Goal: Transaction & Acquisition: Book appointment/travel/reservation

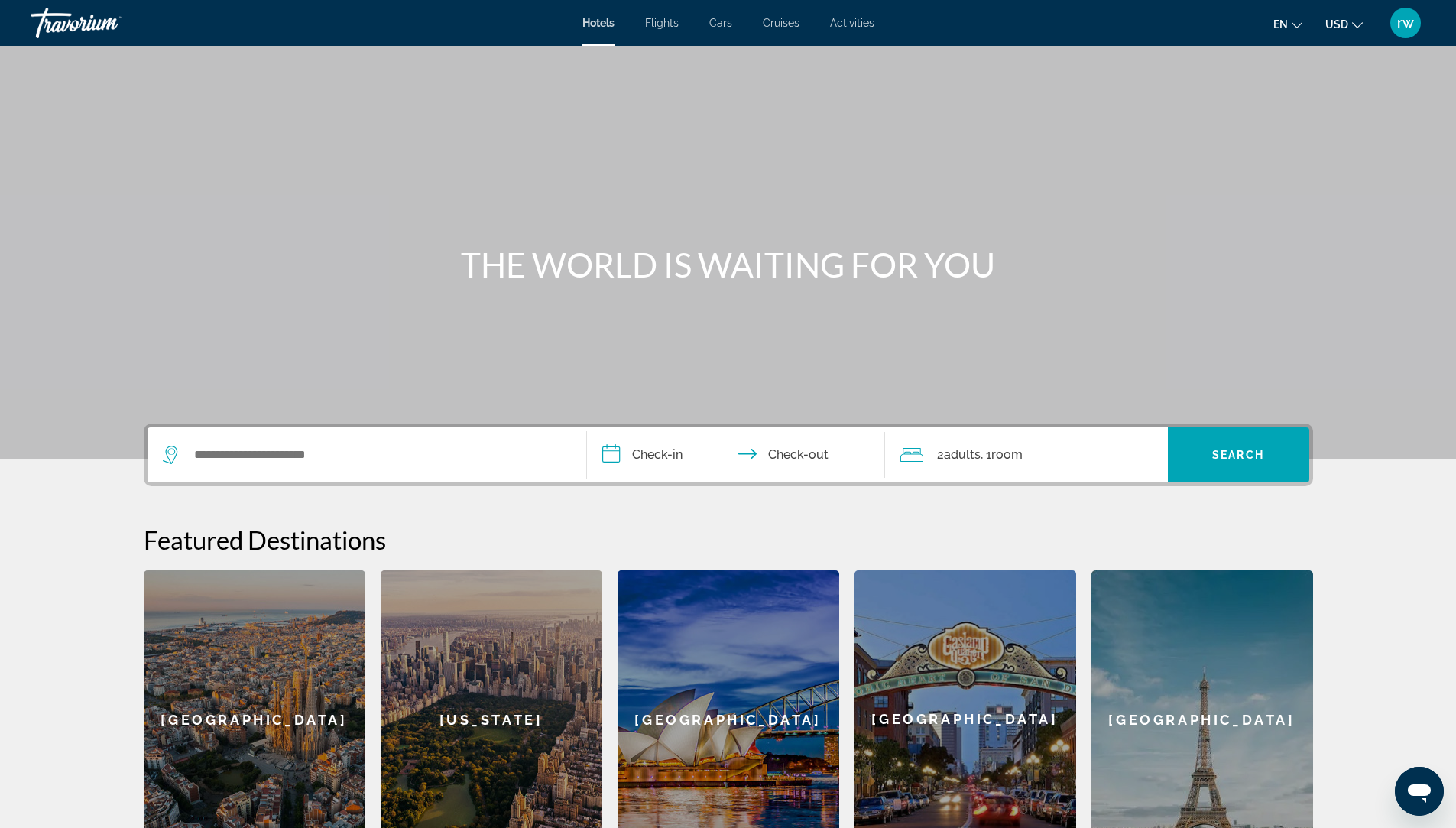
click at [660, 16] on span "Flights" at bounding box center [661, 22] width 34 height 12
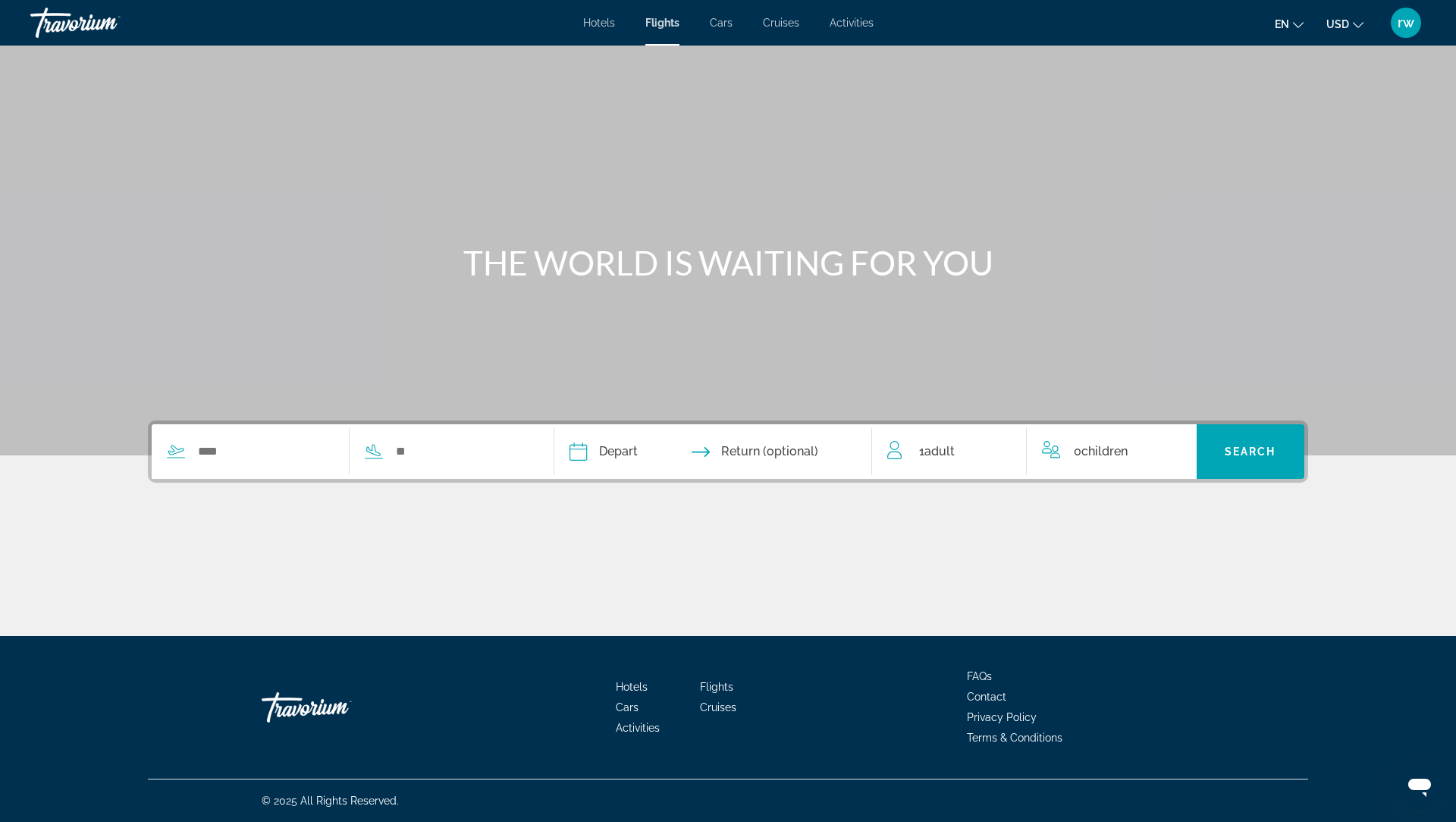
drag, startPoint x: 183, startPoint y: 454, endPoint x: 191, endPoint y: 453, distance: 8.1
click at [186, 454] on div "Search widget" at bounding box center [251, 451] width 197 height 23
click at [209, 452] on input "Search widget" at bounding box center [265, 451] width 138 height 23
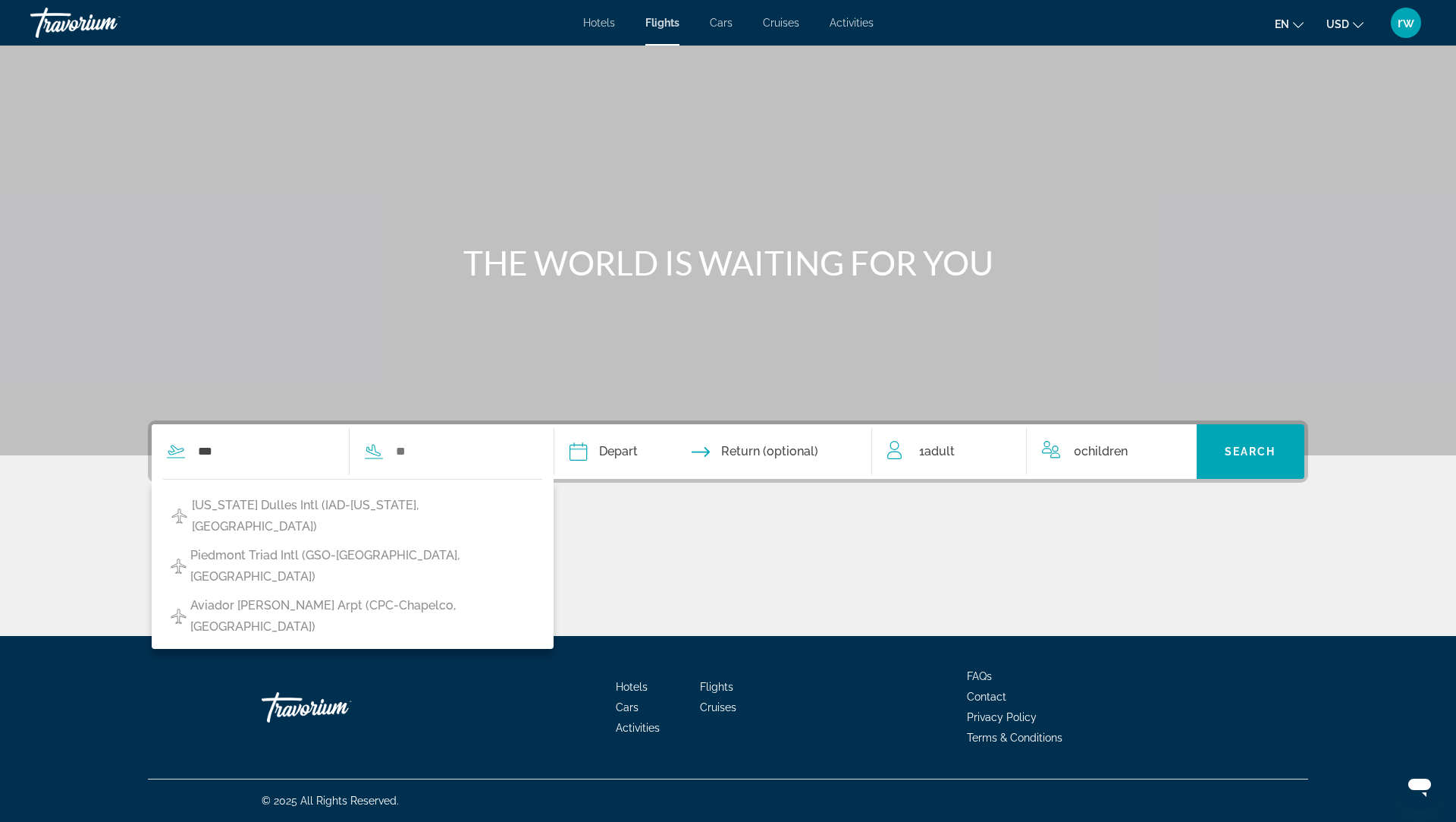
drag, startPoint x: 375, startPoint y: 502, endPoint x: 653, endPoint y: 537, distance: 280.2
click at [377, 502] on span "[US_STATE] Dulles Intl (IAD-[US_STATE], [GEOGRAPHIC_DATA])" at bounding box center [363, 516] width 343 height 43
type input "**********"
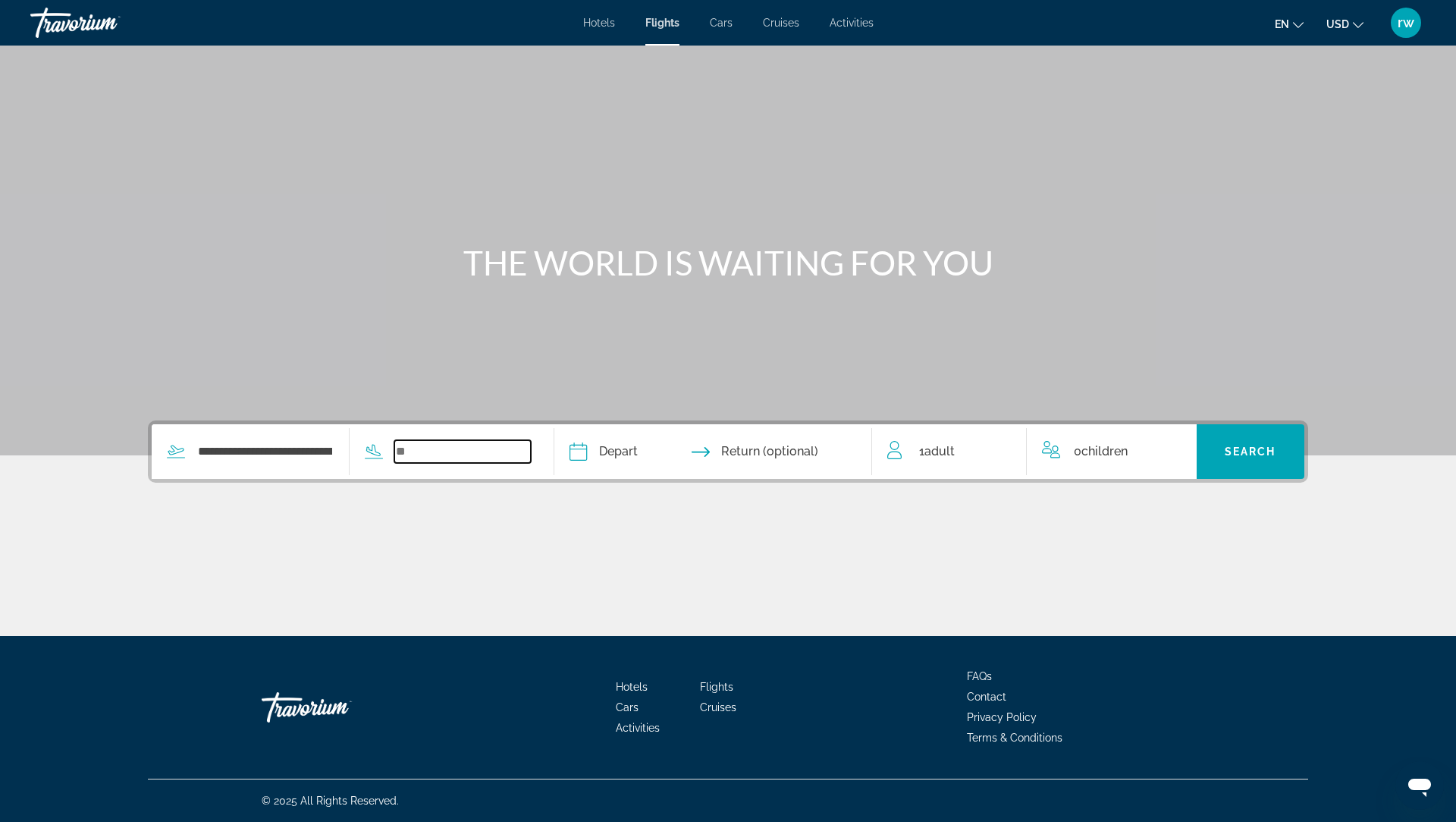
click at [405, 455] on input "Search widget" at bounding box center [463, 451] width 138 height 23
click at [420, 454] on input "Search widget" at bounding box center [463, 451] width 138 height 23
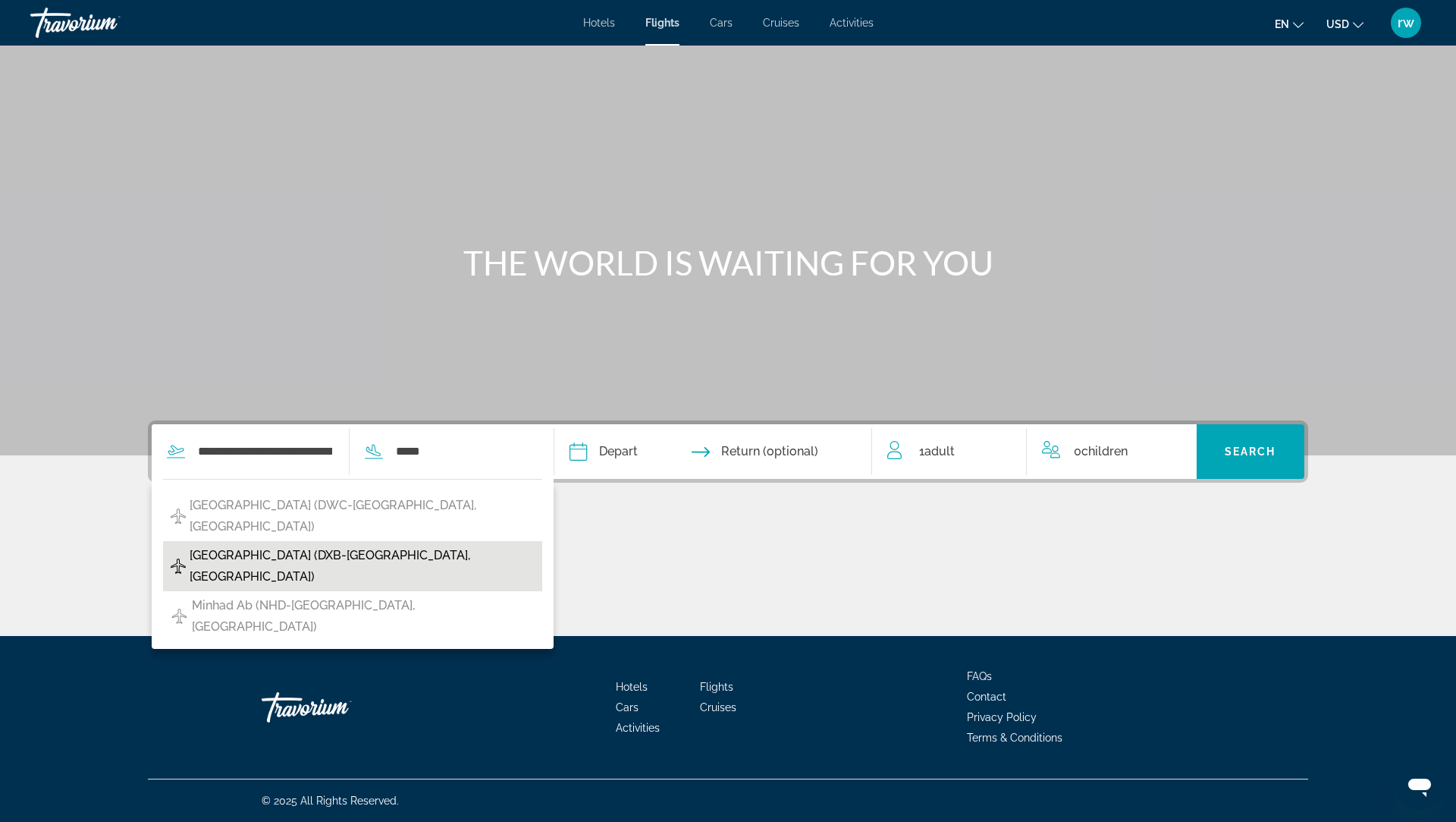
click at [311, 552] on span "[GEOGRAPHIC_DATA] (DXB-[GEOGRAPHIC_DATA], [GEOGRAPHIC_DATA])" at bounding box center [362, 566] width 345 height 43
type input "**********"
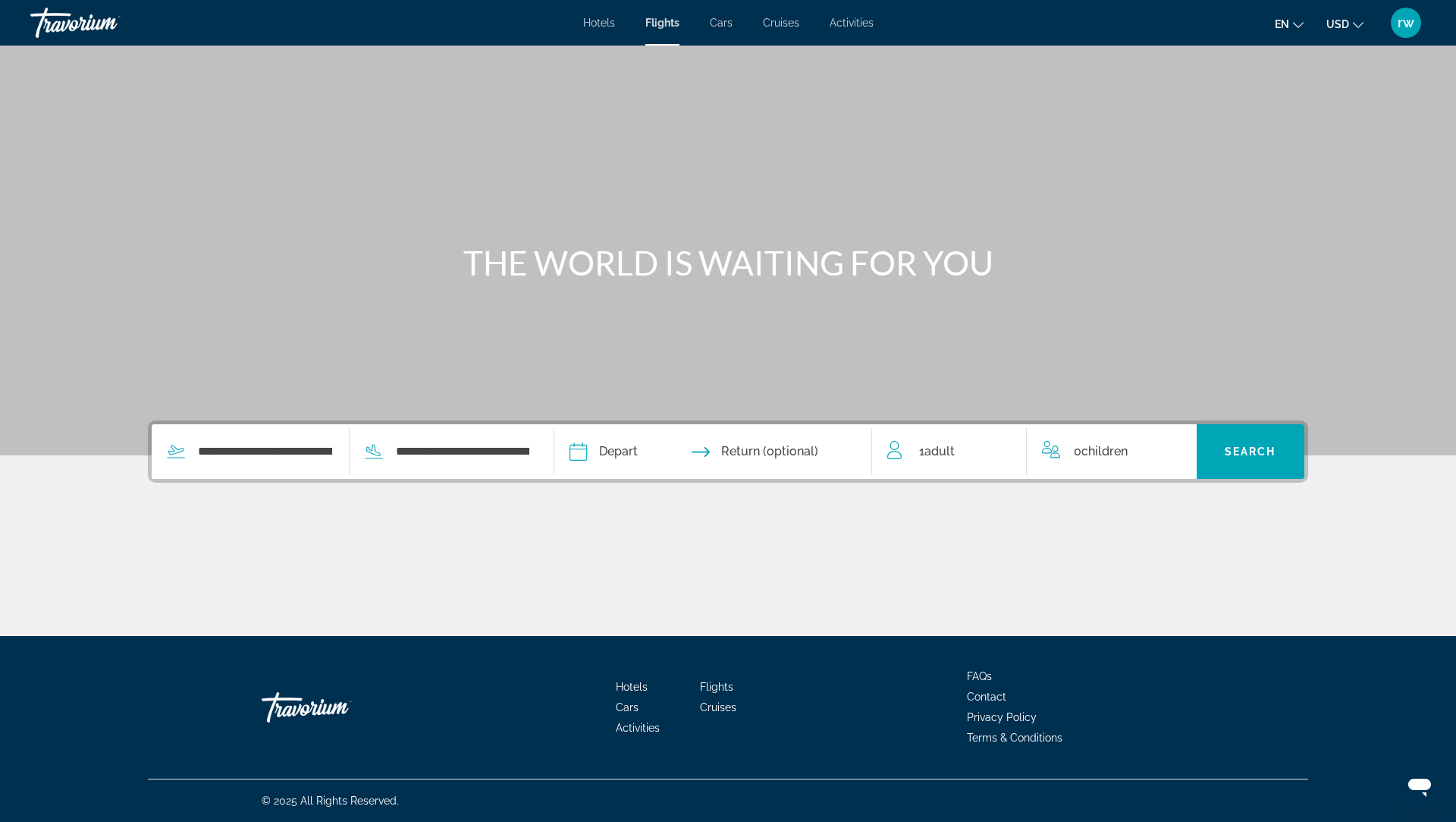
click at [585, 447] on input "Depart date" at bounding box center [644, 454] width 157 height 59
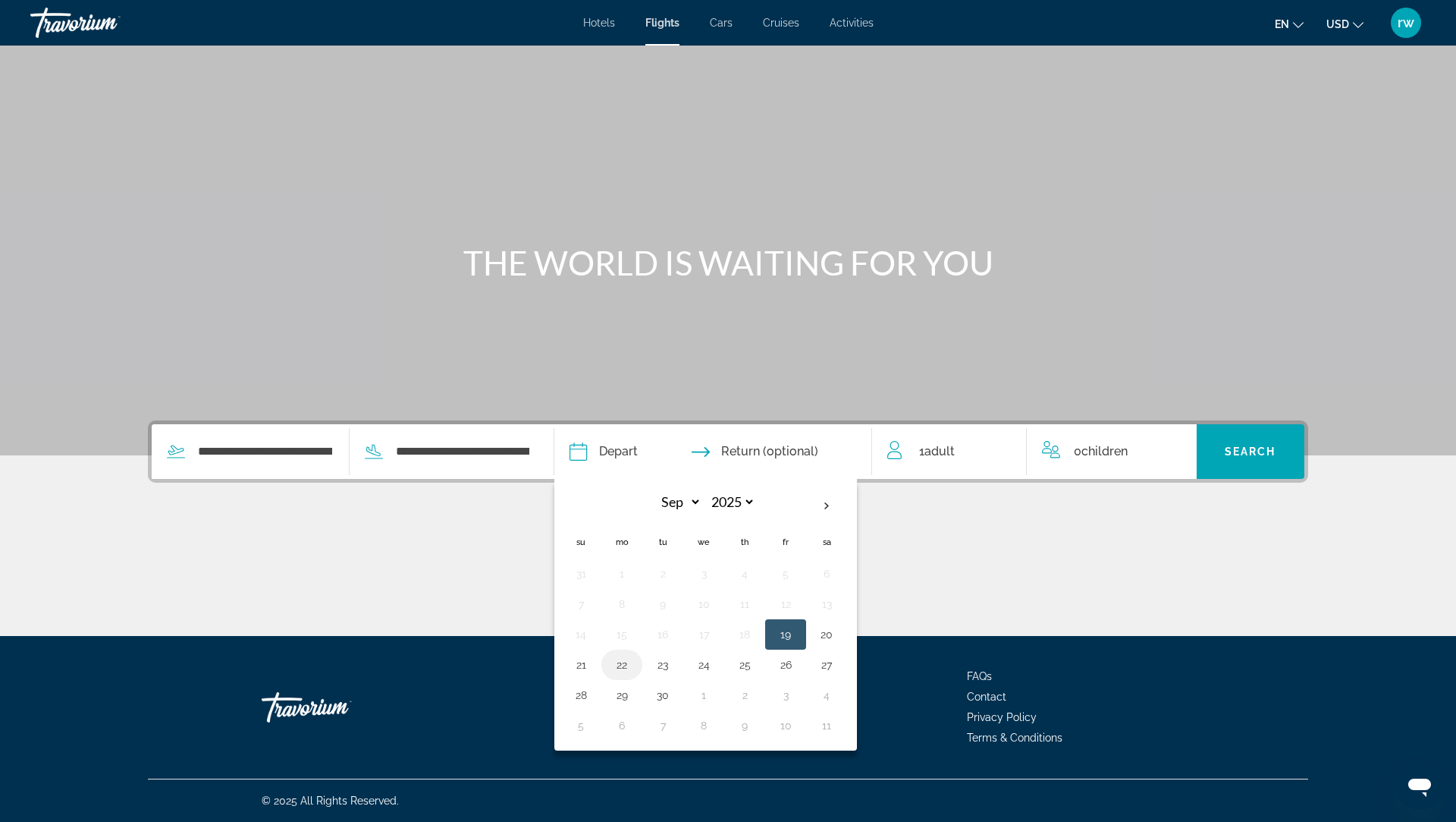
click at [623, 663] on button "22" at bounding box center [622, 664] width 24 height 21
type input "**********"
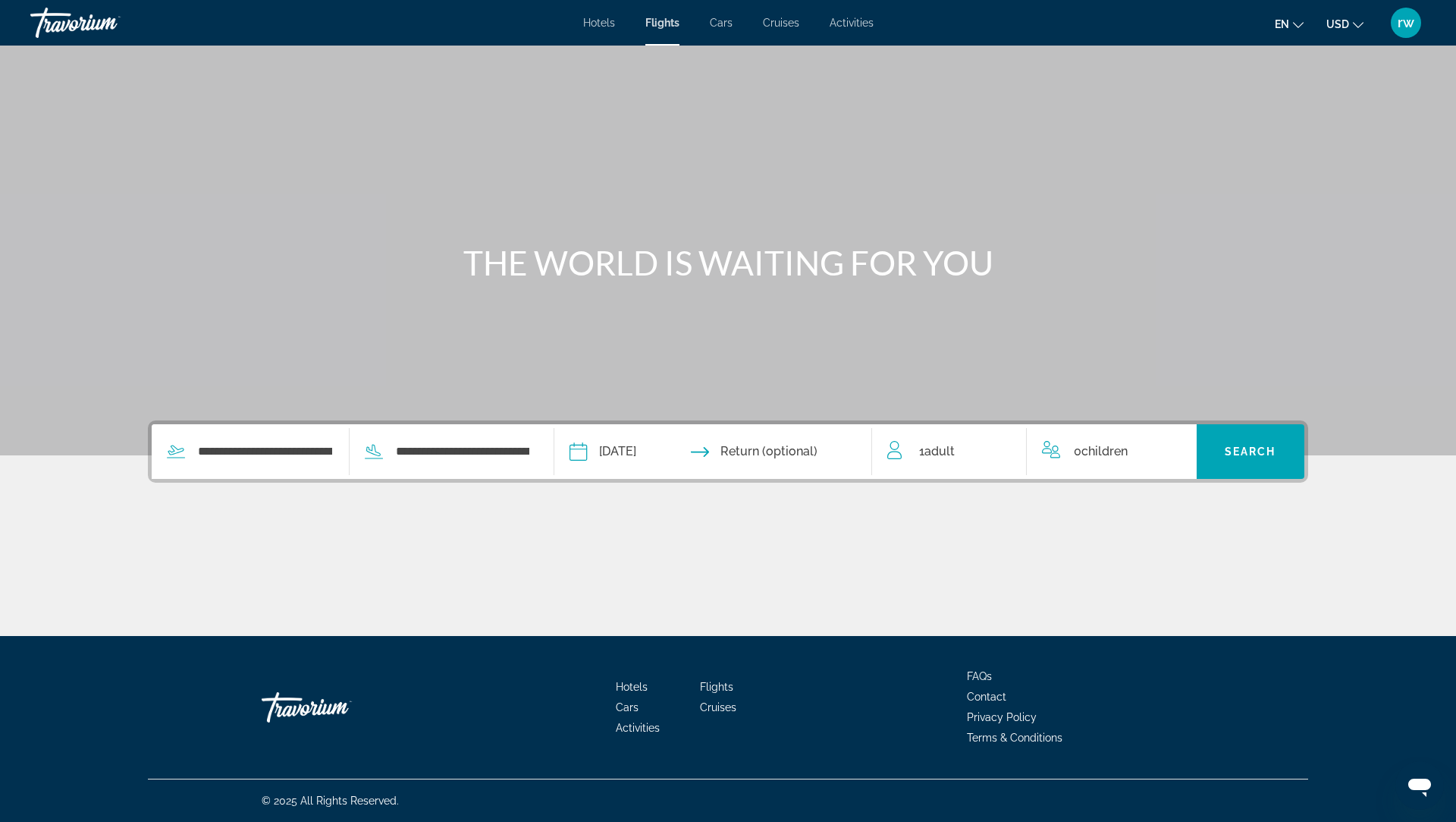
click at [584, 450] on input "**********" at bounding box center [644, 454] width 157 height 59
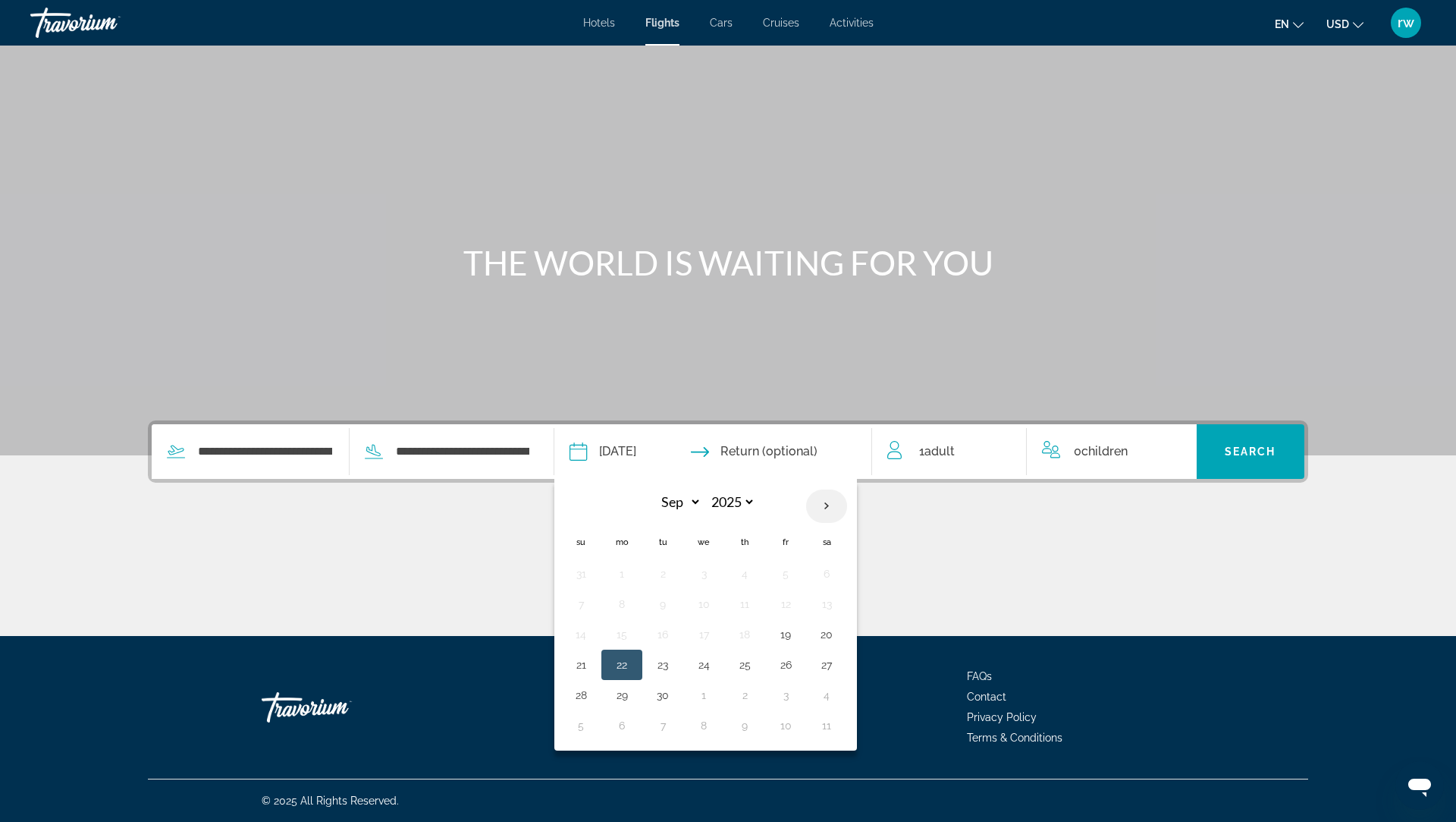
click at [834, 504] on th "Next month" at bounding box center [826, 506] width 41 height 33
select select "*"
click at [659, 593] on td "7" at bounding box center [662, 604] width 41 height 31
click at [666, 598] on button "7" at bounding box center [662, 603] width 24 height 21
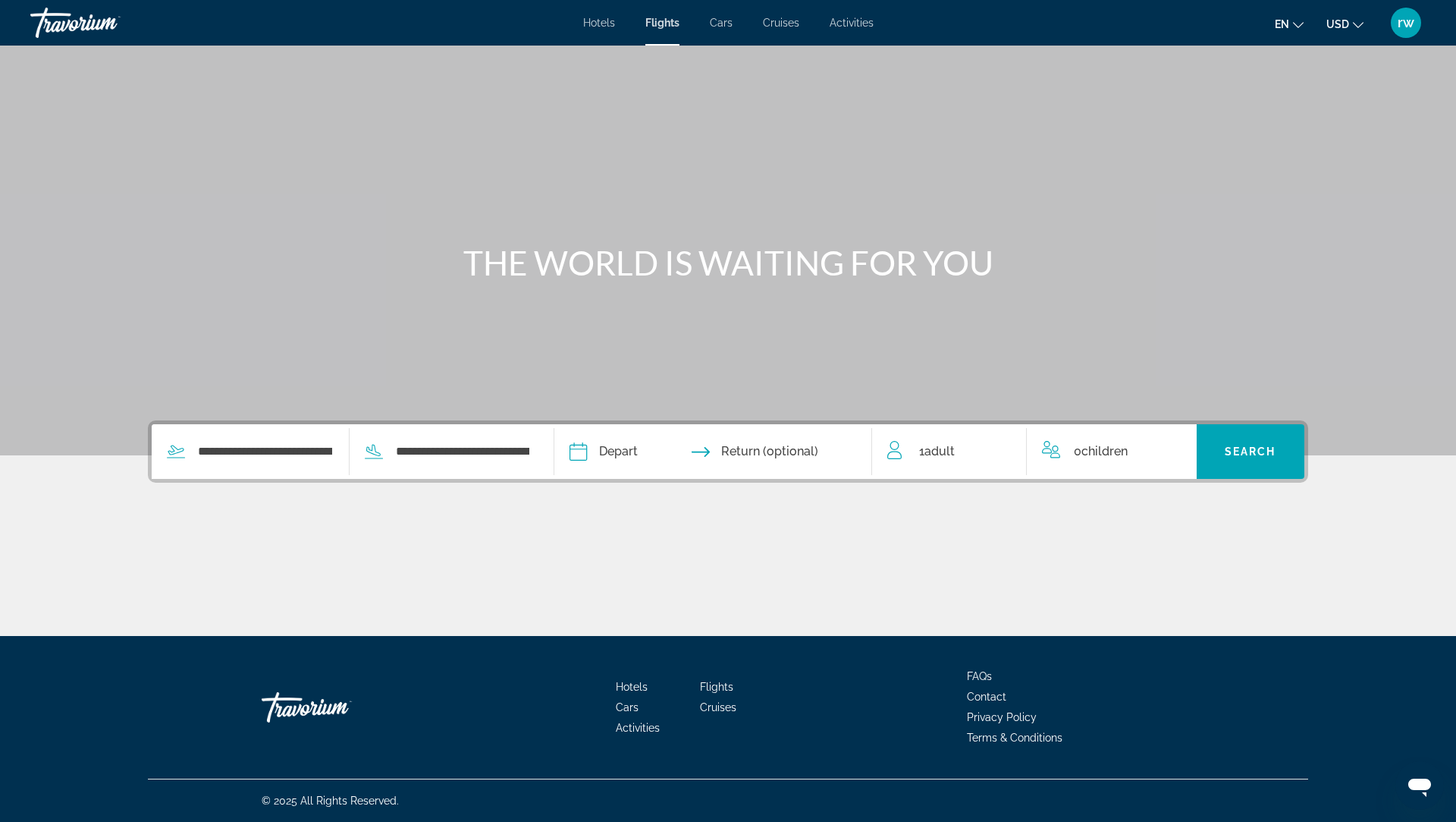
type input "**********"
click at [740, 449] on input "Return date" at bounding box center [800, 454] width 157 height 59
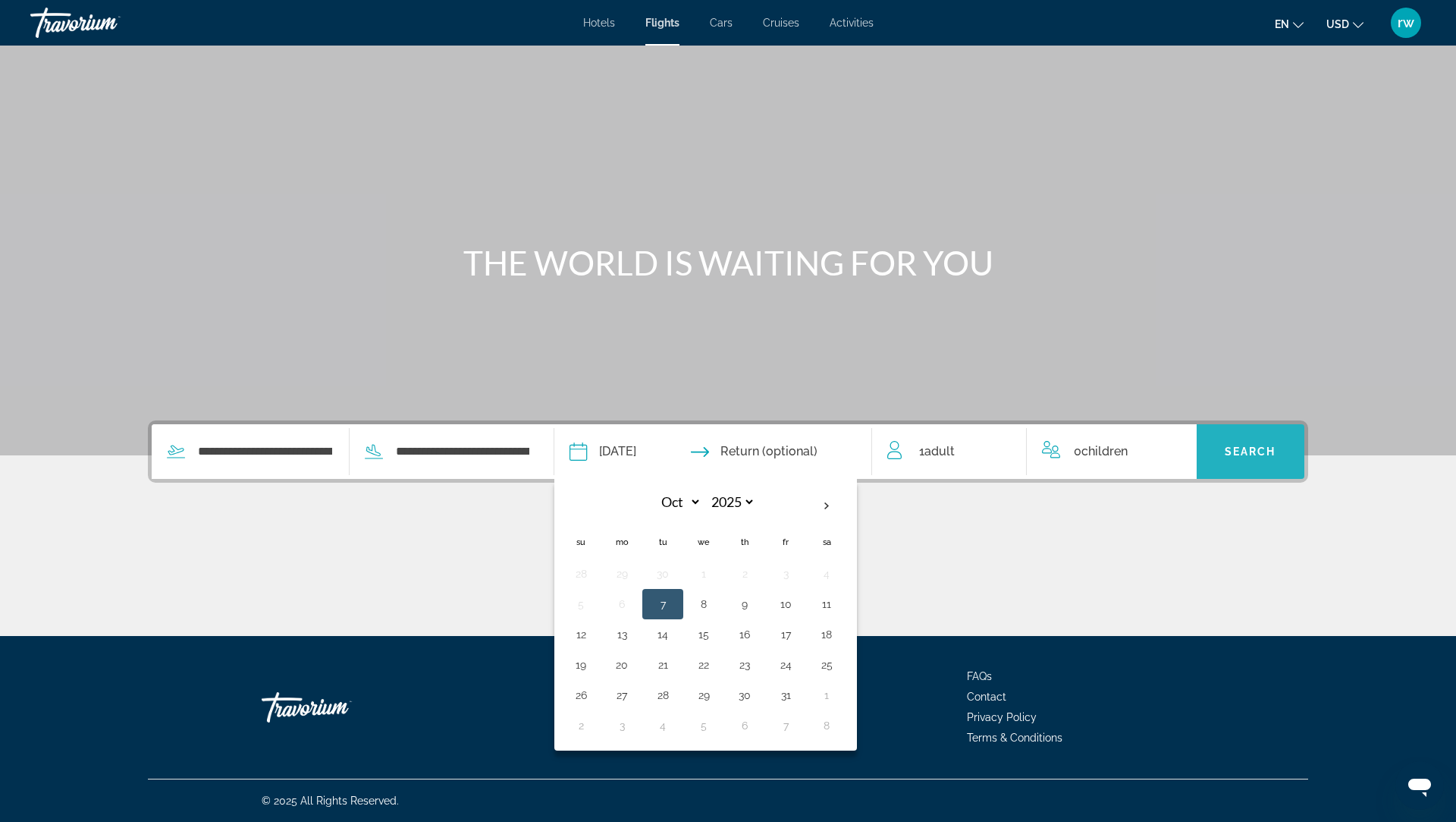
click at [1235, 440] on span "Search widget" at bounding box center [1251, 452] width 109 height 36
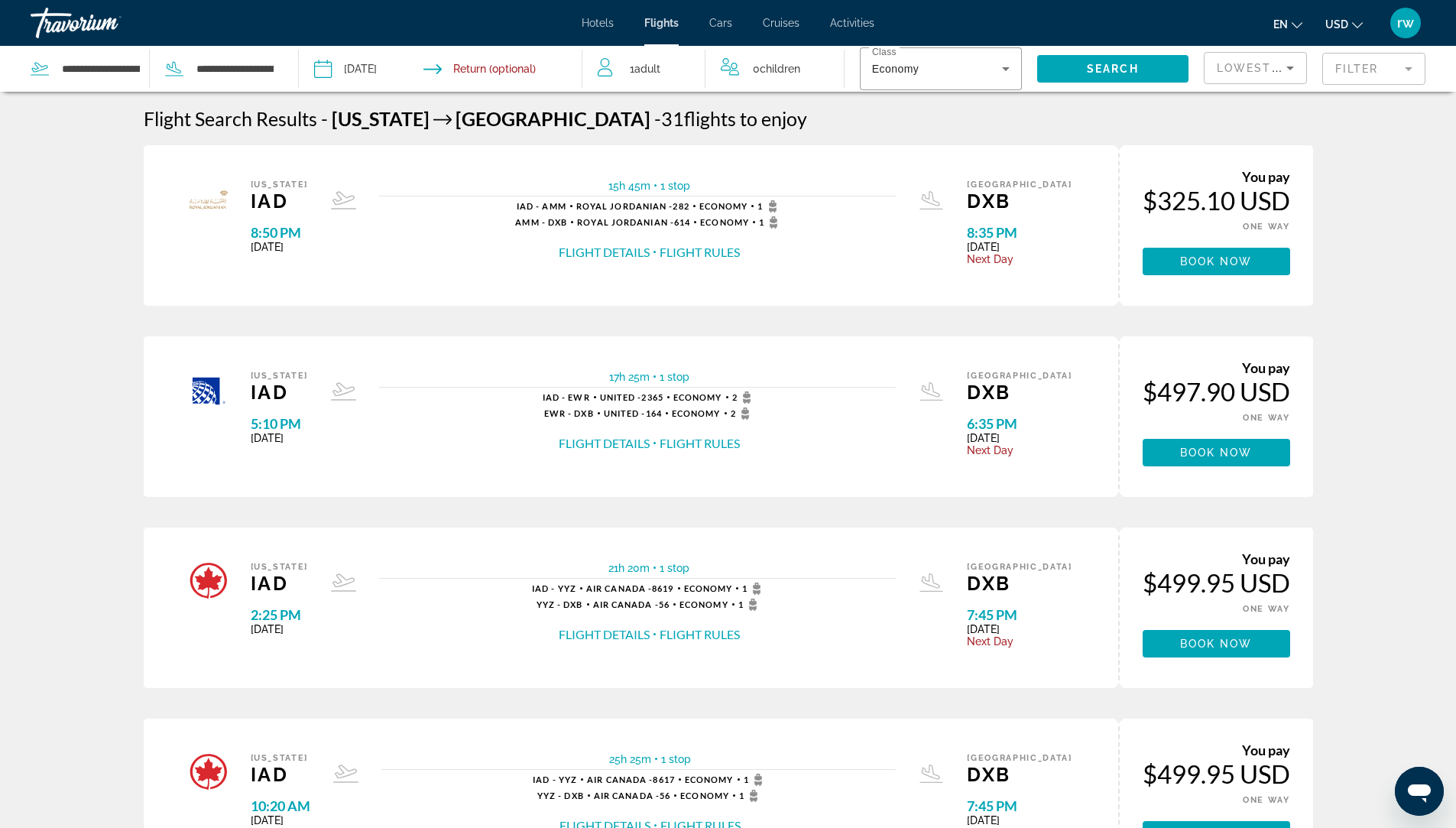
click at [322, 64] on input "Depart date: Oct 7, 2025" at bounding box center [380, 70] width 140 height 50
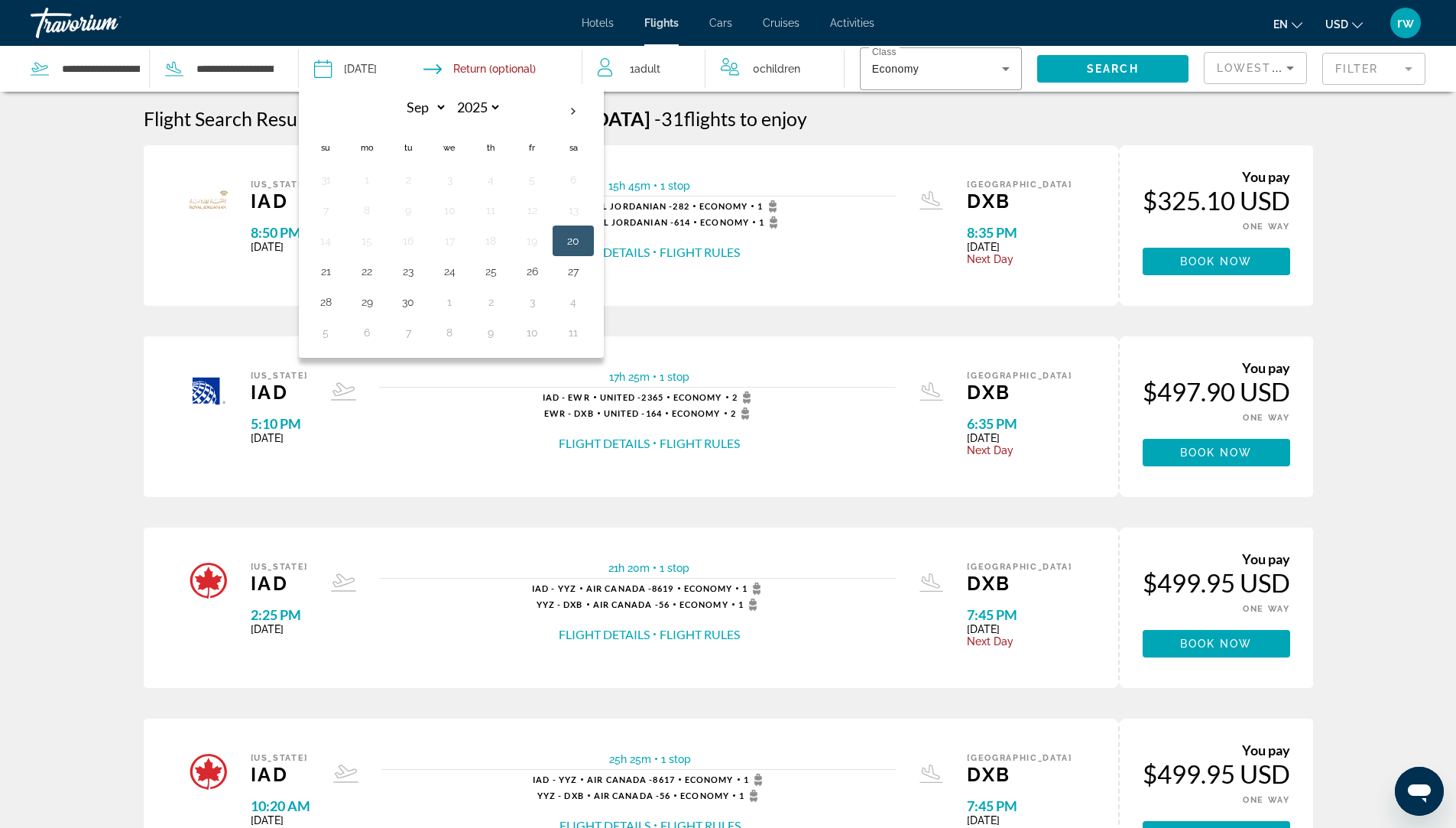
click at [442, 63] on input "Depart date: Oct 7, 2025" at bounding box center [380, 70] width 140 height 50
click at [475, 60] on input "Return date" at bounding box center [519, 70] width 140 height 50
click at [970, 149] on div "[US_STATE] IAD 8:50 PM [DATE] 15h 45m 1 stop 1 stop IAD - AMM Royal Jordanian -…" at bounding box center [631, 225] width 975 height 160
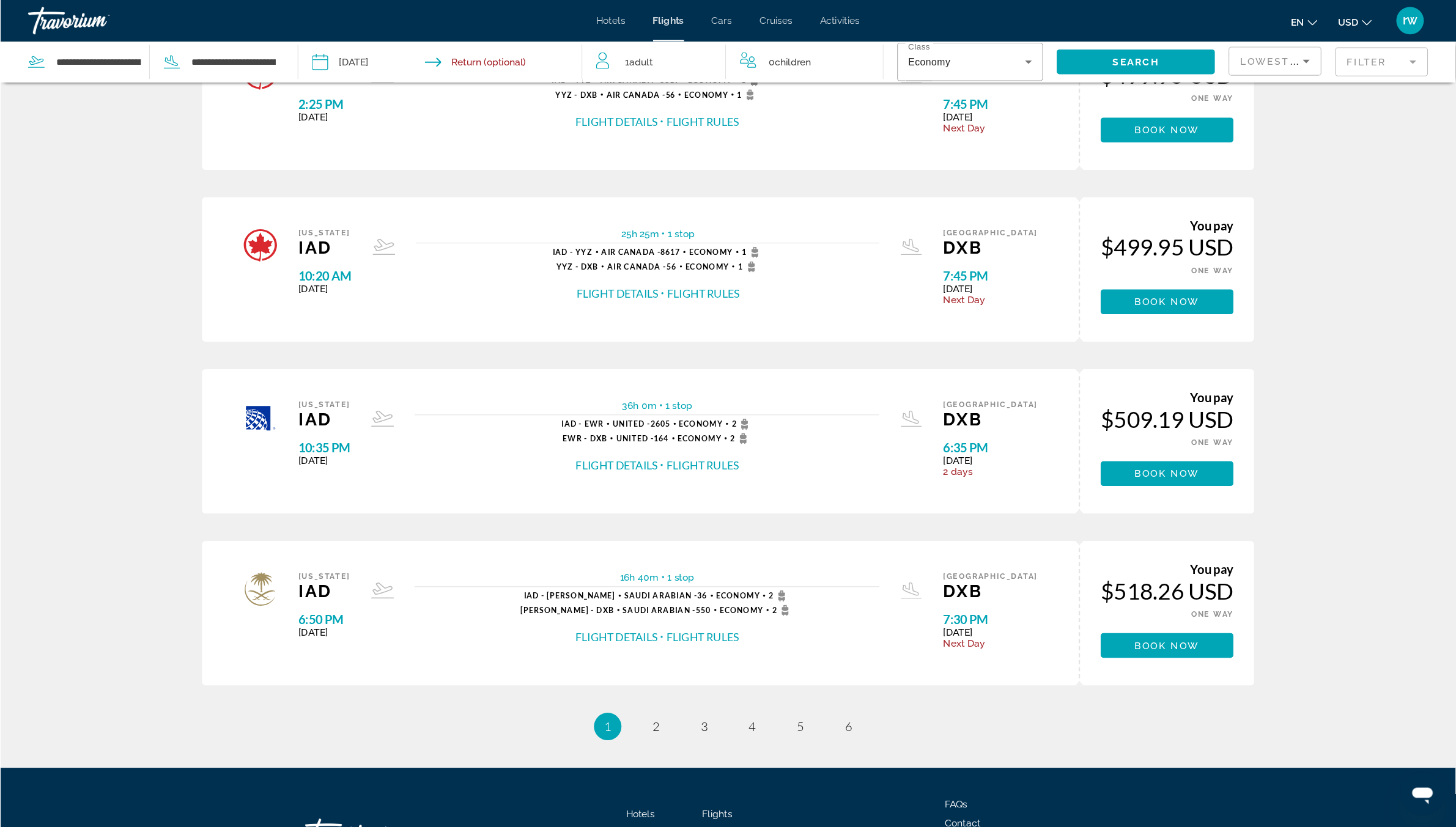
scroll to position [399, 0]
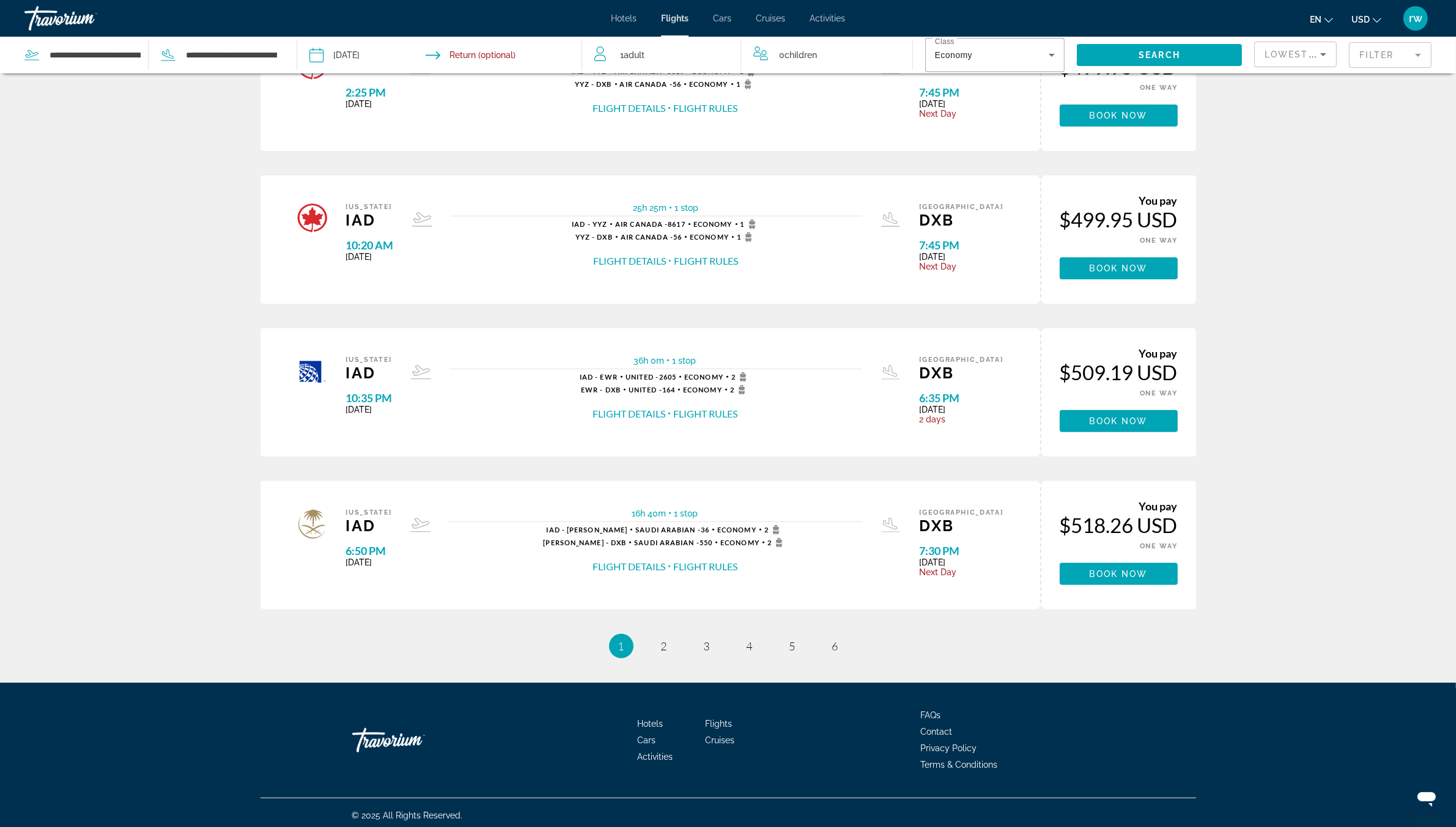
drag, startPoint x: 1153, startPoint y: 0, endPoint x: 1365, endPoint y: 578, distance: 615.7
click at [1174, 578] on div "Flight Search Results - [US_STATE] [GEOGRAPHIC_DATA] and back - 31 flights to e…" at bounding box center [728, 172] width 1456 height 972
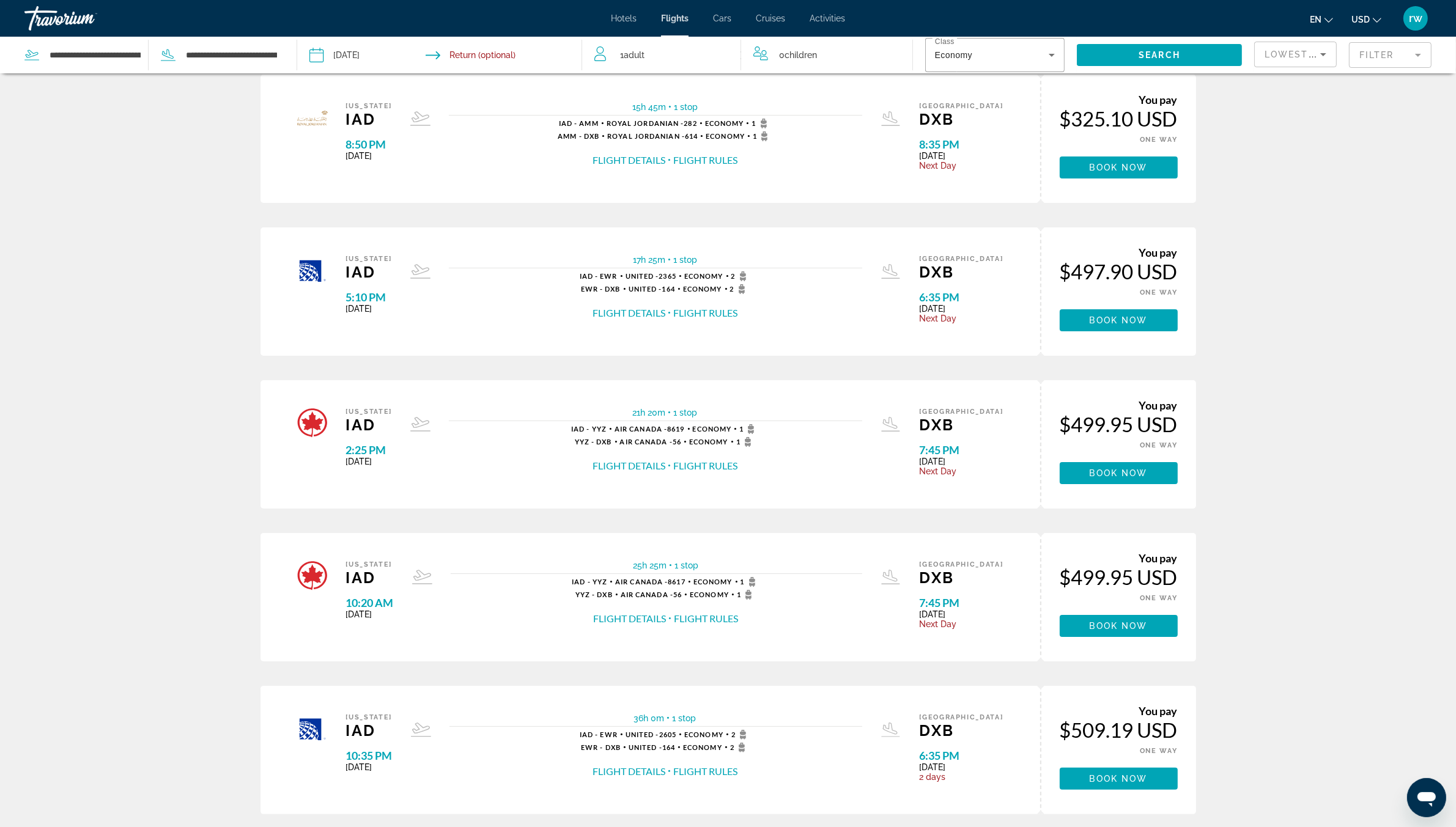
scroll to position [0, 0]
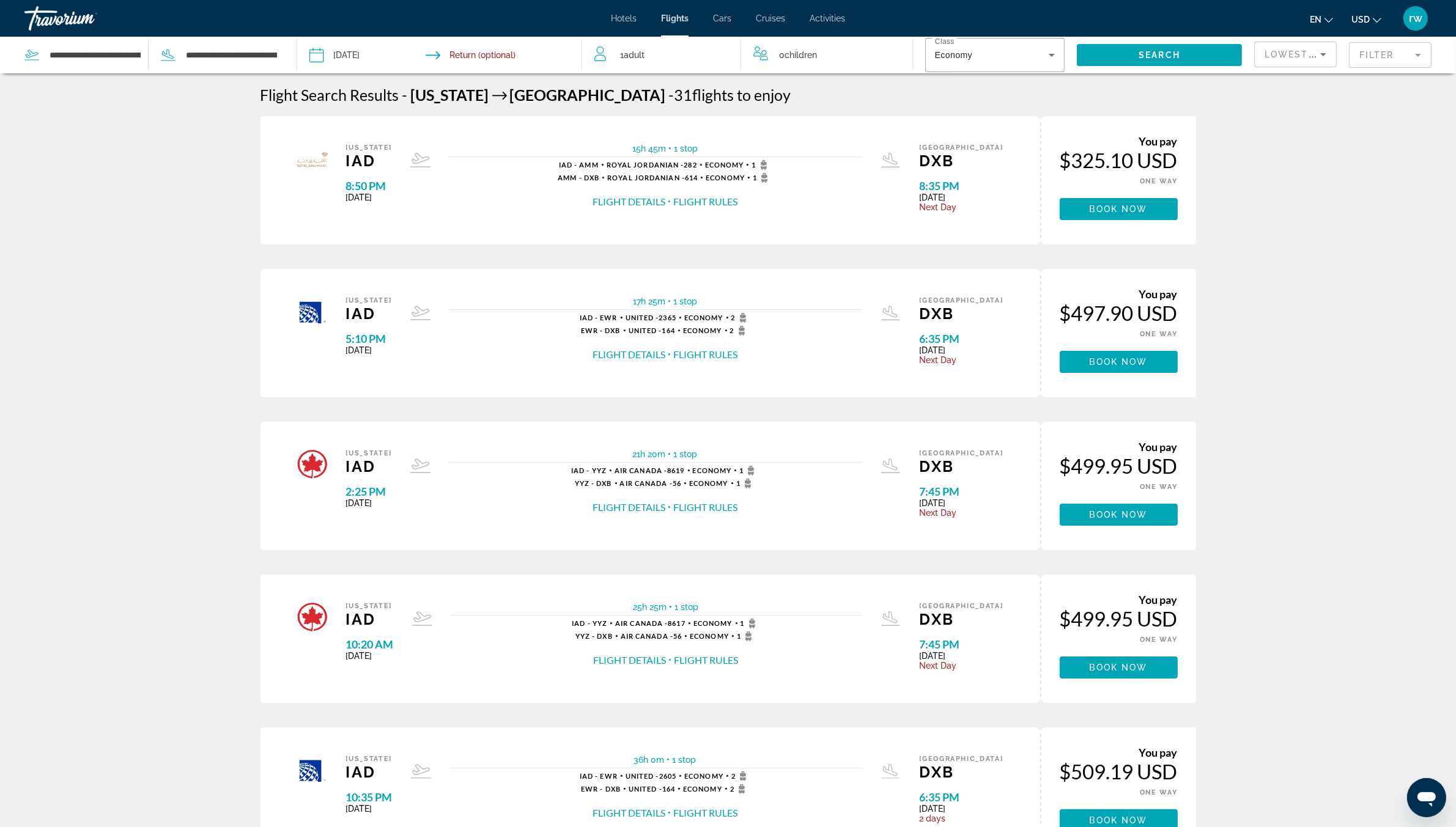
drag, startPoint x: 1298, startPoint y: 93, endPoint x: 1359, endPoint y: 308, distance: 223.5
click at [1174, 308] on div "Flight Search Results - [US_STATE] [GEOGRAPHIC_DATA] and back - 31 flights to e…" at bounding box center [728, 571] width 1456 height 972
